Goal: Task Accomplishment & Management: Complete application form

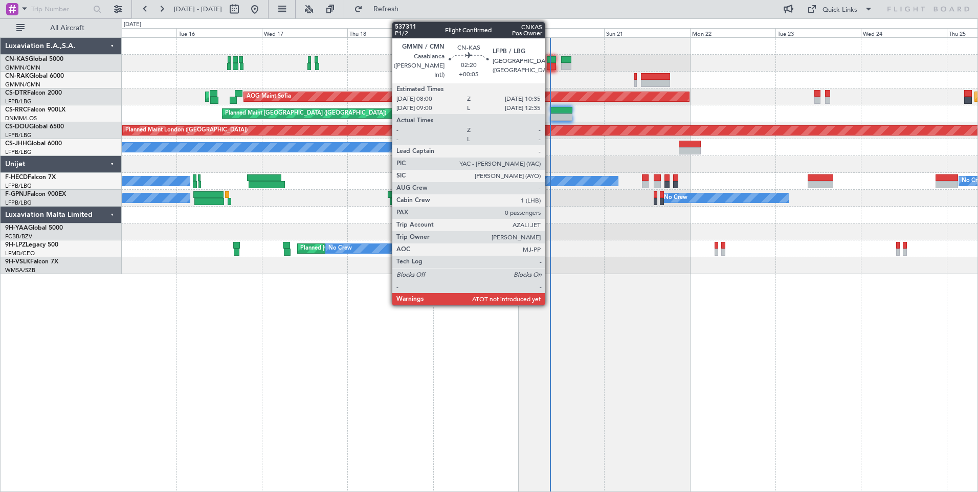
click at [549, 61] on div at bounding box center [552, 59] width 10 height 7
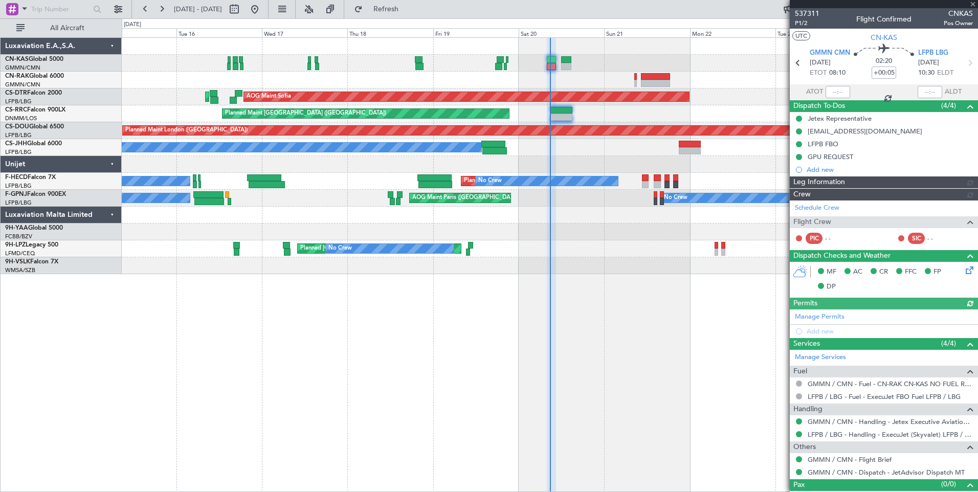
type input "Luis Maricato (LUM)"
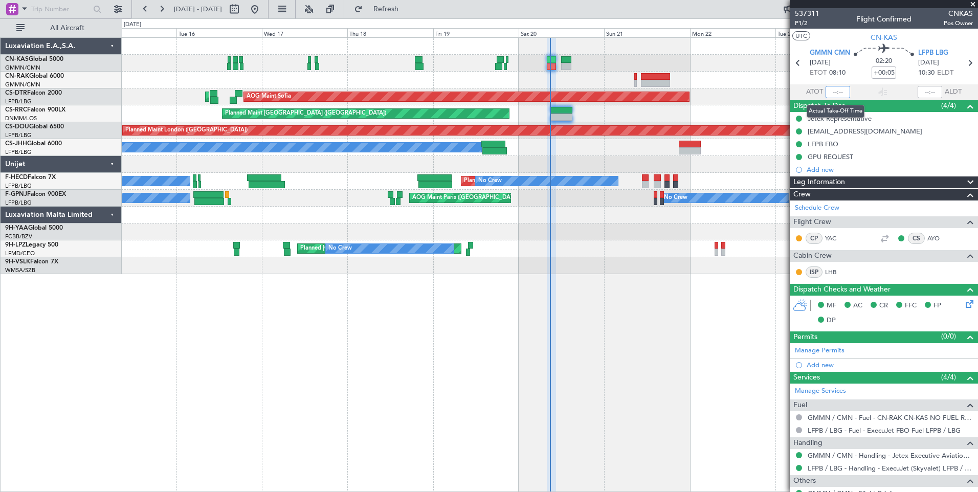
click at [834, 92] on input "text" at bounding box center [838, 92] width 25 height 12
type input "08:51"
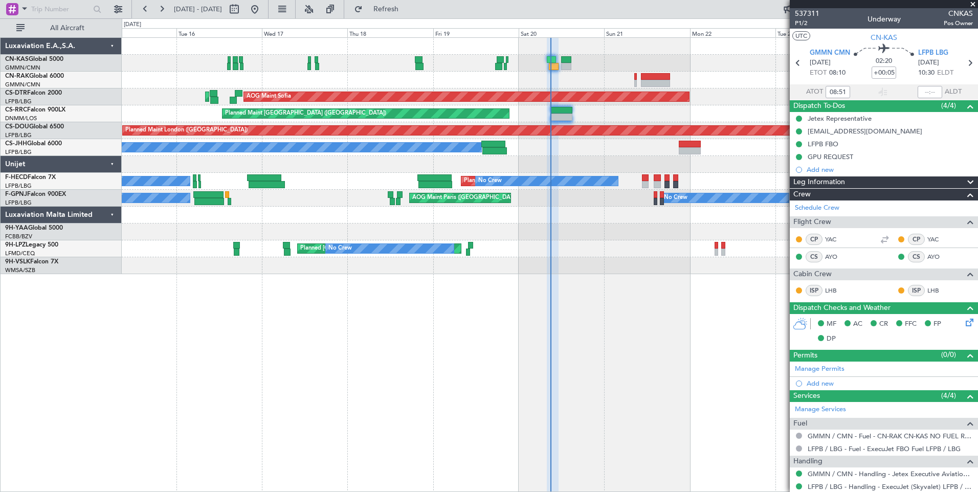
type input "Luis Maricato (LUM)"
